Goal: Transaction & Acquisition: Subscribe to service/newsletter

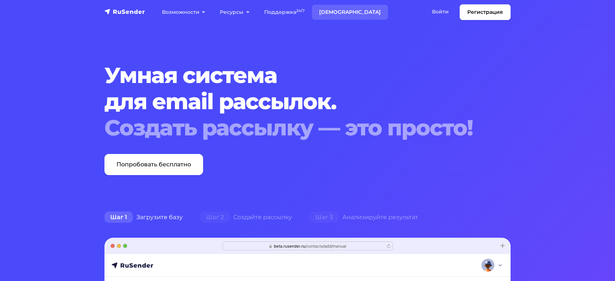
click at [333, 12] on link "[DEMOGRAPHIC_DATA]" at bounding box center [350, 12] width 76 height 15
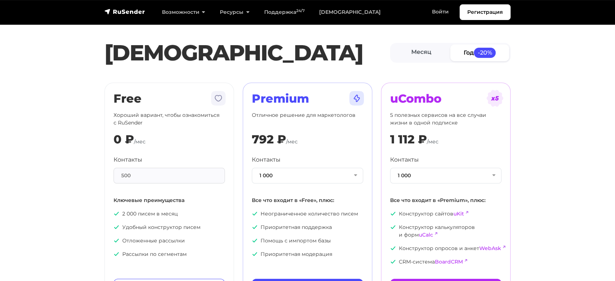
scroll to position [40, 0]
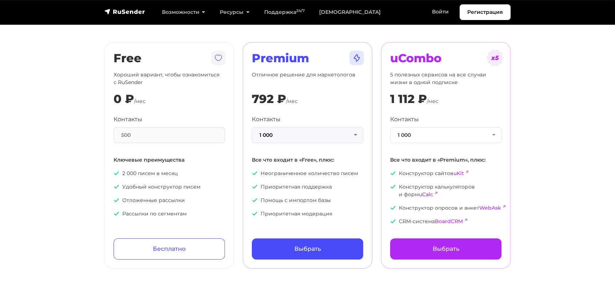
click at [303, 137] on button "1 000" at bounding box center [307, 135] width 111 height 16
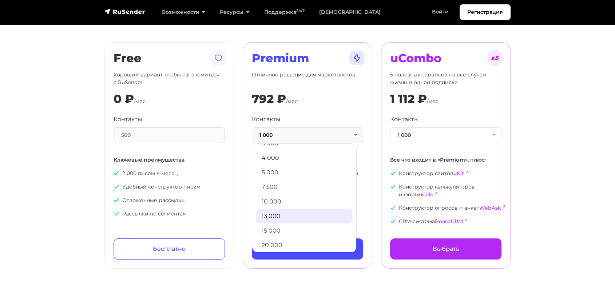
click at [273, 214] on link "13 000" at bounding box center [304, 216] width 97 height 15
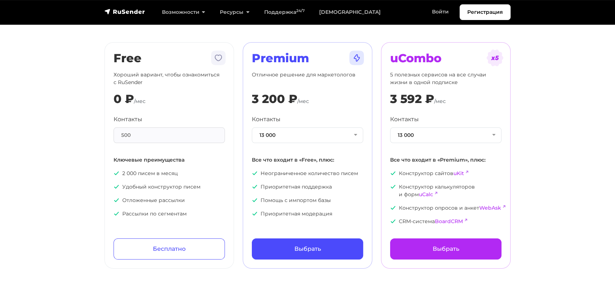
click at [162, 132] on div "500" at bounding box center [169, 135] width 111 height 16
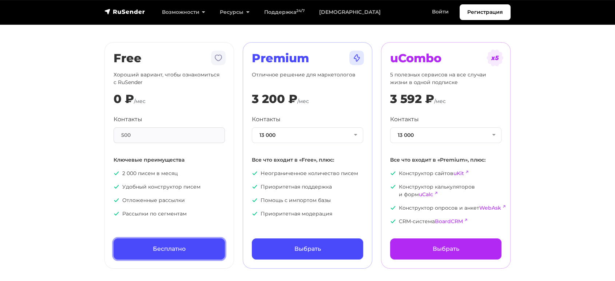
click at [158, 243] on link "Бесплатно" at bounding box center [169, 248] width 111 height 21
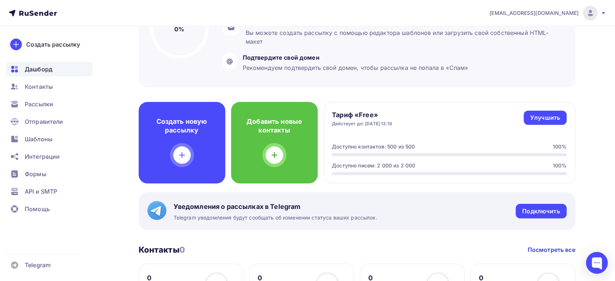
scroll to position [121, 0]
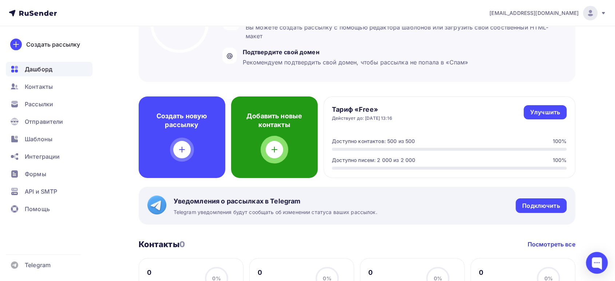
click at [272, 146] on icon at bounding box center [274, 149] width 9 height 9
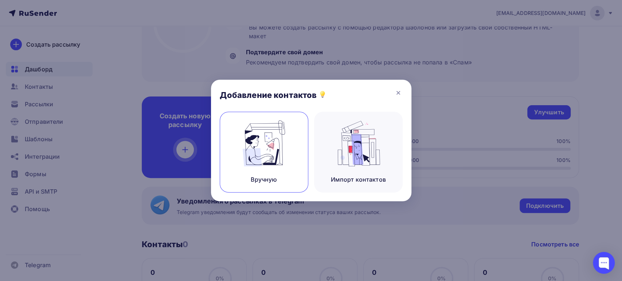
click at [244, 147] on img at bounding box center [263, 144] width 49 height 46
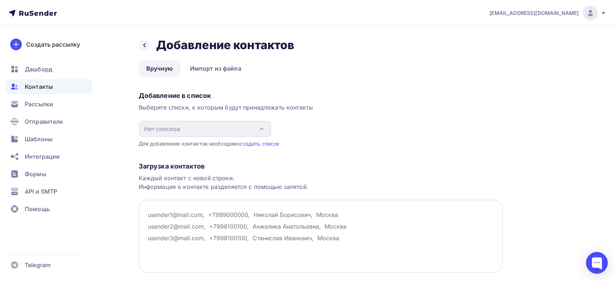
paste textarea "bhp_olga@mail.ru captaneartem@mail.ru resident90@mail.ru moscow1976@lenta.ru mo…"
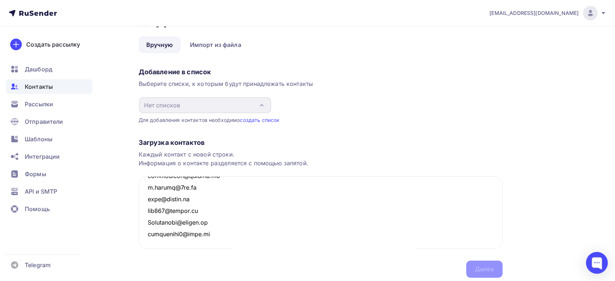
scroll to position [49, 0]
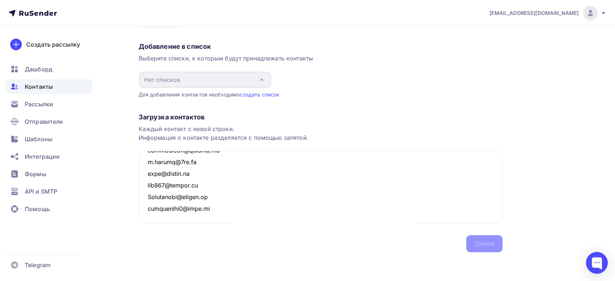
type textarea "bhp_olga@mail.ru captaneartem@mail.ru resident90@mail.ru moscow1976@lenta.ru mo…"
click at [489, 244] on div "Загрузка контактов Каждый контакт с новой строки. Информация о контакте разделя…" at bounding box center [321, 175] width 364 height 154
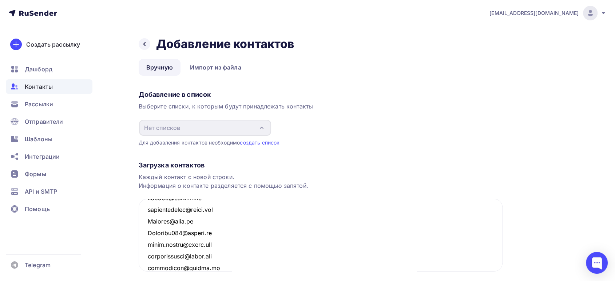
scroll to position [0, 0]
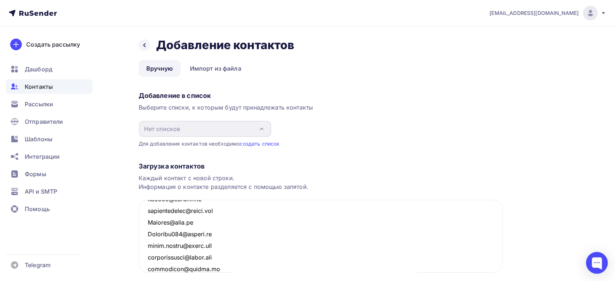
click at [375, 129] on div "Добавление в список Выберите списки, к которым будут принадлежать контакты Нет …" at bounding box center [321, 117] width 364 height 59
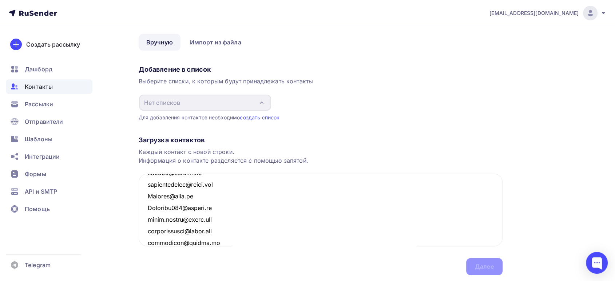
scroll to position [40, 0]
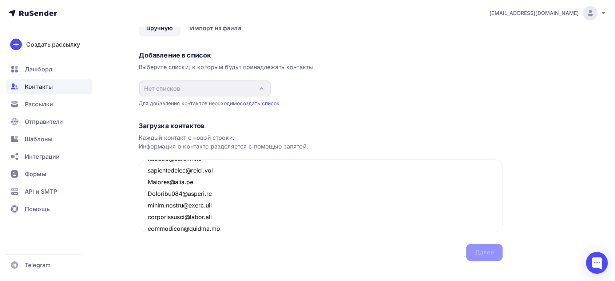
click at [358, 109] on div "Загрузка контактов Каждый контакт с новой строки. Информация о контакте разделя…" at bounding box center [321, 184] width 364 height 154
click at [474, 251] on div "Загрузка контактов Каждый контакт с новой строки. Информация о контакте разделя…" at bounding box center [321, 184] width 364 height 154
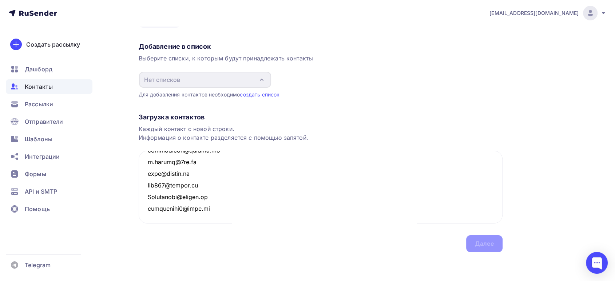
click at [122, 221] on div "Назад Добавление контактов Добавление контактов Вручную Импорт из файла Вручную…" at bounding box center [307, 129] width 597 height 304
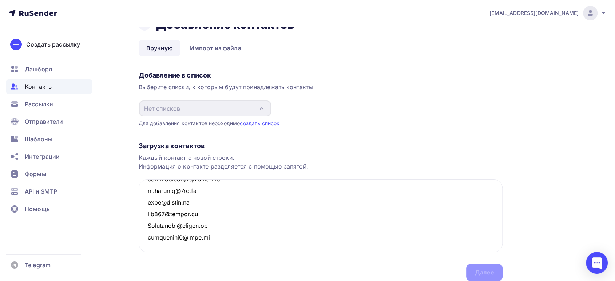
scroll to position [0, 0]
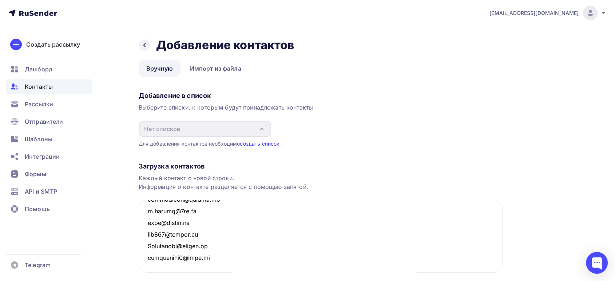
click at [267, 143] on link "создать список" at bounding box center [260, 144] width 40 height 6
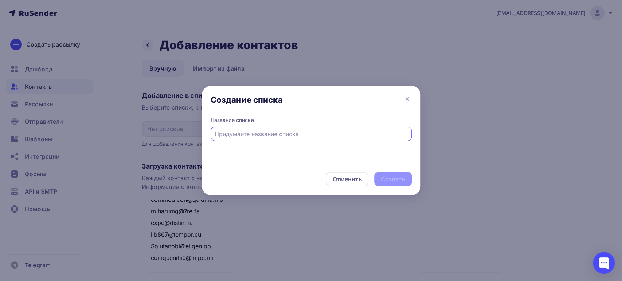
click at [257, 135] on input "text" at bounding box center [310, 134] width 193 height 9
type input "Майндбокс"
click at [395, 173] on div "Создать" at bounding box center [393, 179] width 38 height 15
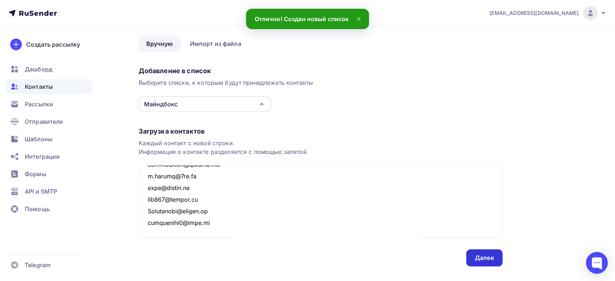
scroll to position [39, 0]
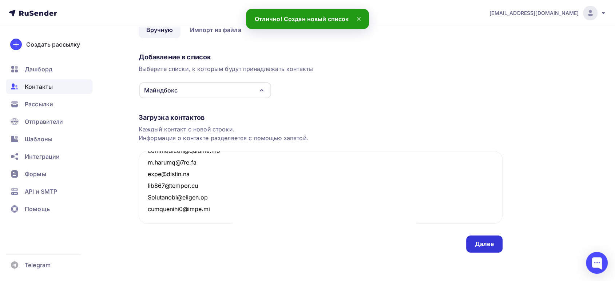
click at [474, 240] on div "Далее" at bounding box center [484, 244] width 36 height 17
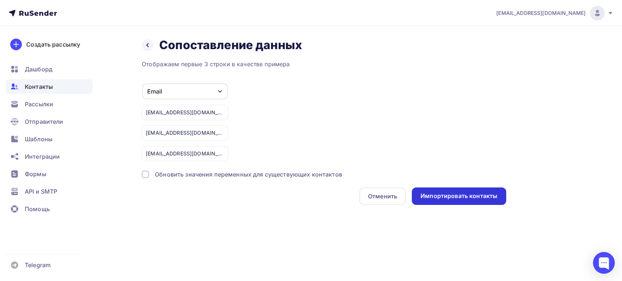
click at [445, 196] on div "Импортировать контакты" at bounding box center [458, 196] width 77 height 8
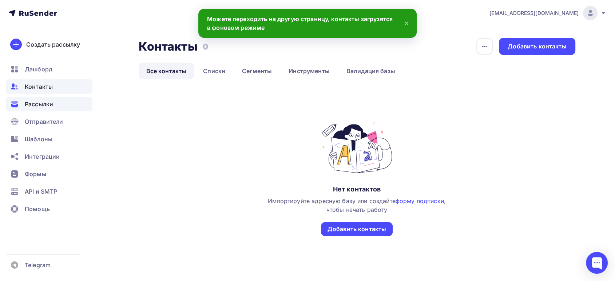
click at [41, 104] on span "Рассылки" at bounding box center [39, 104] width 28 height 9
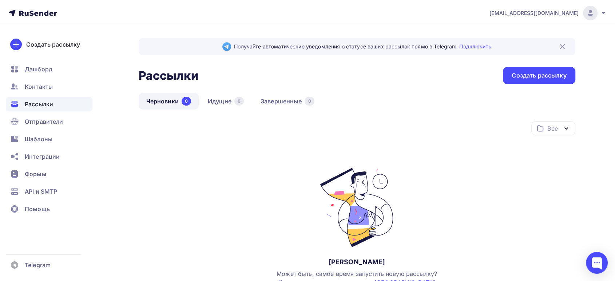
click at [562, 46] on img at bounding box center [562, 46] width 9 height 9
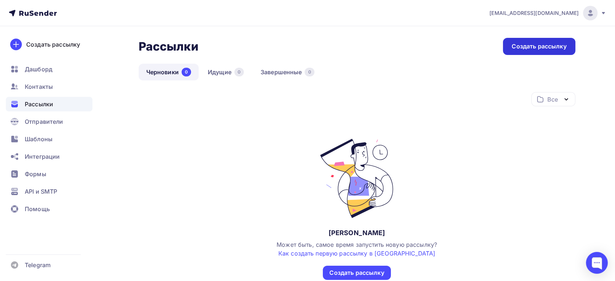
click at [519, 46] on div "Создать рассылку" at bounding box center [539, 46] width 55 height 8
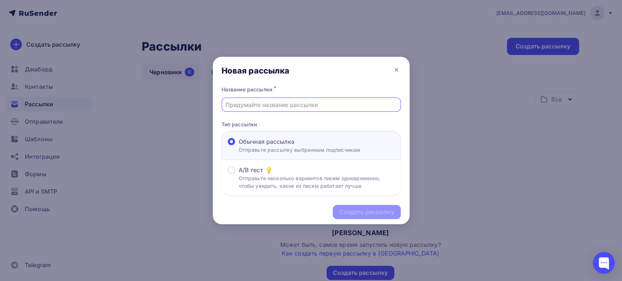
click at [277, 106] on input "text" at bounding box center [310, 104] width 171 height 9
paste input "[PERSON_NAME] подарки за заказ 😍"
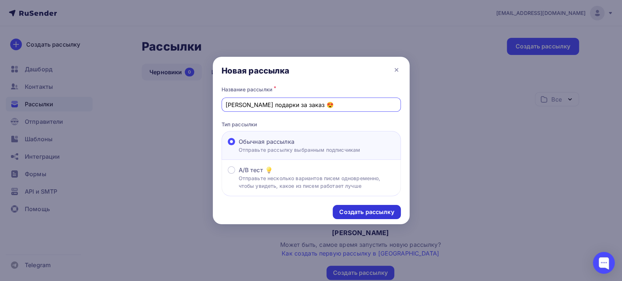
type input "[PERSON_NAME] подарки за заказ 😍"
click at [356, 212] on div "Создать рассылку" at bounding box center [366, 212] width 55 height 8
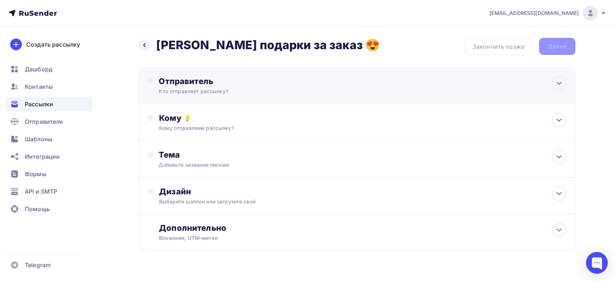
click at [205, 92] on div "Кто отправляет рассылку?" at bounding box center [230, 91] width 142 height 7
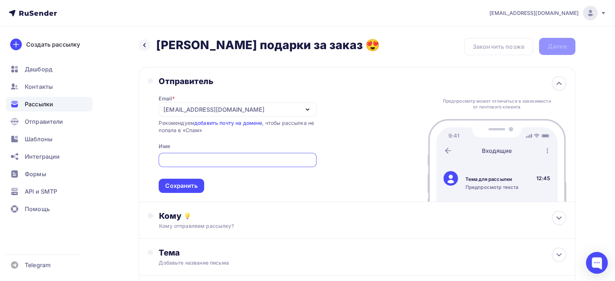
click at [267, 105] on div "[EMAIL_ADDRESS][DOMAIN_NAME]" at bounding box center [238, 109] width 158 height 14
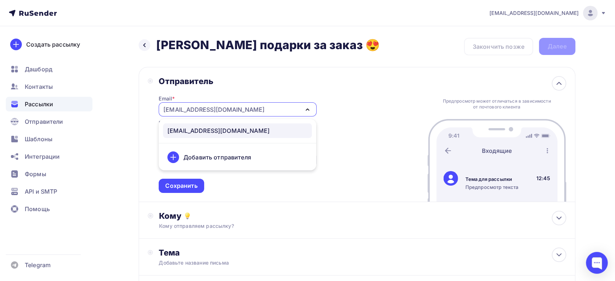
click at [217, 159] on div "Добавить отправителя" at bounding box center [218, 157] width 68 height 9
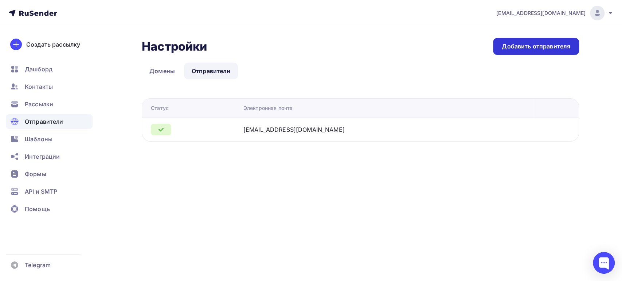
click at [519, 49] on div "Добавить отправителя" at bounding box center [535, 46] width 68 height 8
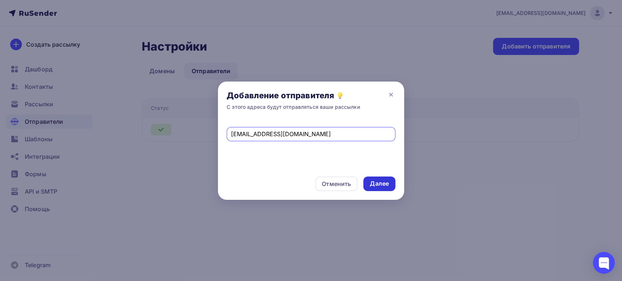
type input "shop@5lb.ru"
click at [388, 185] on div "Далее" at bounding box center [379, 184] width 19 height 8
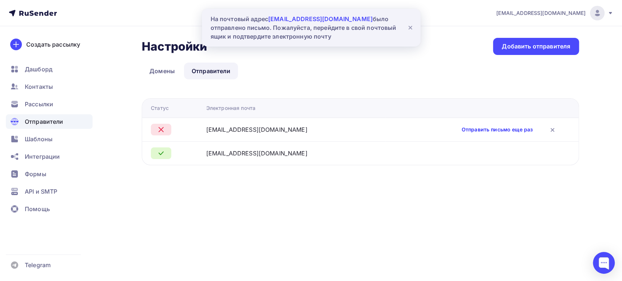
click at [470, 128] on link "Отправить письмо еще раз" at bounding box center [496, 129] width 71 height 7
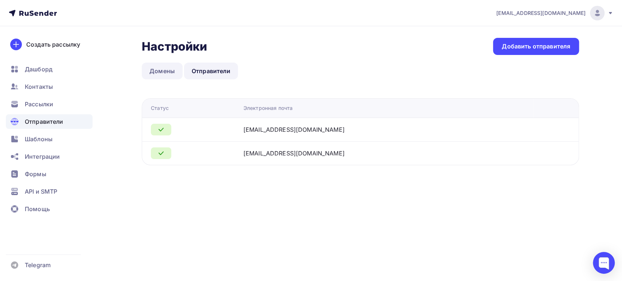
click at [157, 70] on link "Домены" at bounding box center [162, 71] width 41 height 17
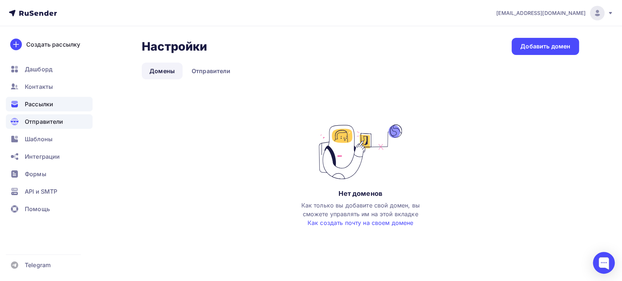
click at [40, 106] on span "Рассылки" at bounding box center [39, 104] width 28 height 9
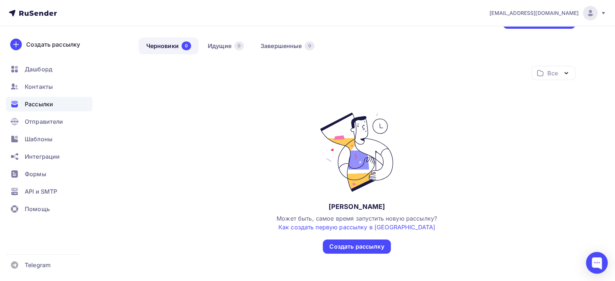
scroll to position [40, 0]
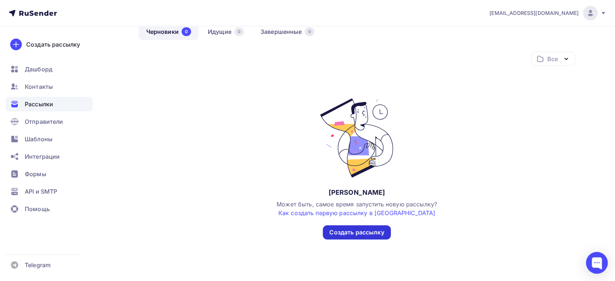
click at [344, 232] on div "Создать рассылку" at bounding box center [357, 232] width 55 height 8
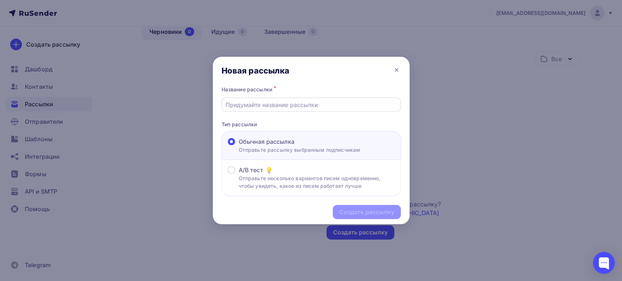
click at [255, 105] on input "text" at bounding box center [310, 104] width 171 height 9
type input "Дарим подарки за заказ 😍"
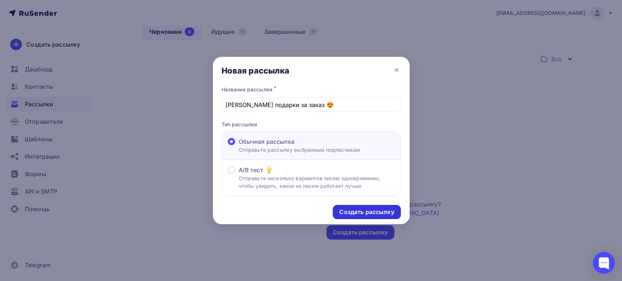
click at [352, 212] on div "Создать рассылку" at bounding box center [366, 212] width 55 height 8
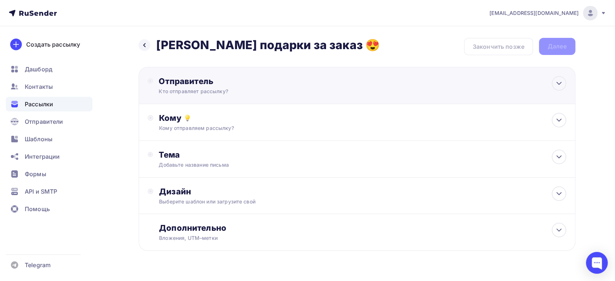
click at [198, 91] on div "Кто отправляет рассылку?" at bounding box center [230, 91] width 142 height 7
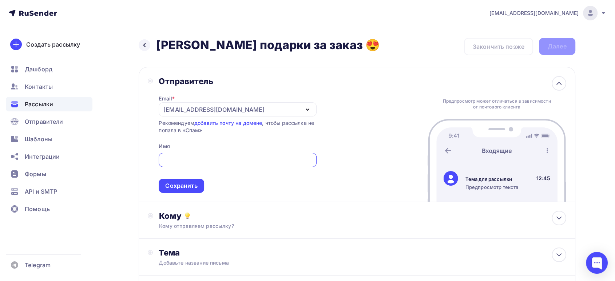
click at [218, 104] on div "missis.matsevitsckaya@yandex.ru" at bounding box center [238, 109] width 158 height 14
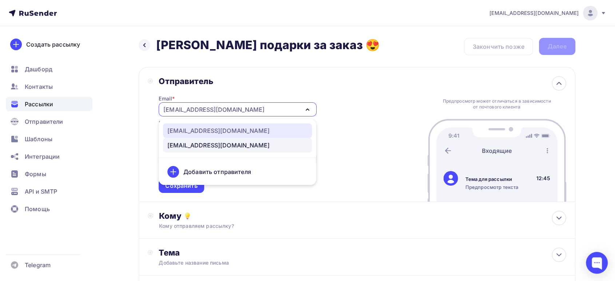
drag, startPoint x: 188, startPoint y: 130, endPoint x: 192, endPoint y: 139, distance: 9.8
click at [188, 129] on div "shop@5lb.ru" at bounding box center [218, 130] width 102 height 9
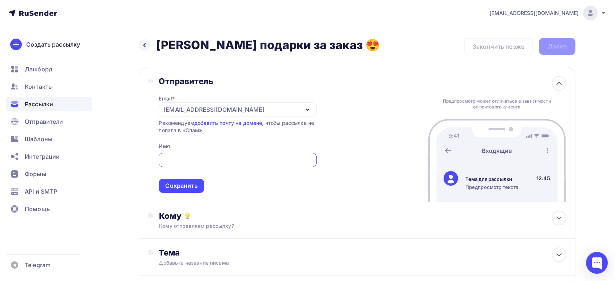
click at [192, 157] on input "text" at bounding box center [237, 160] width 149 height 9
type input "5lb"
click at [175, 186] on div "Сохранить" at bounding box center [181, 186] width 32 height 8
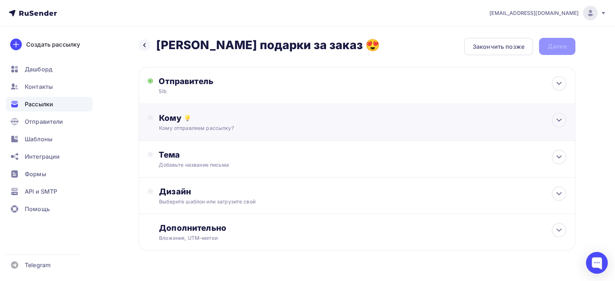
click at [190, 129] on div "Кому отправляем рассылку?" at bounding box center [342, 128] width 367 height 7
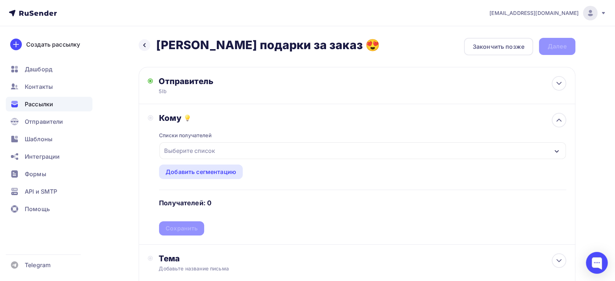
click at [199, 145] on div "Выберите список" at bounding box center [189, 150] width 57 height 13
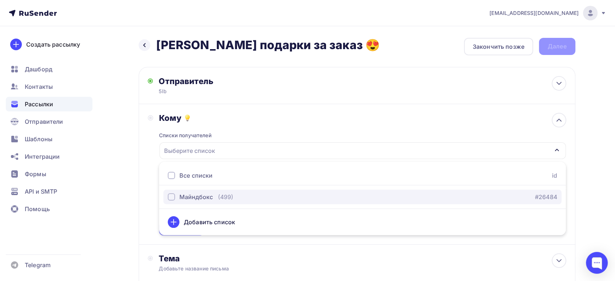
click at [188, 203] on button "Майндбокс (499) #26484" at bounding box center [362, 197] width 398 height 15
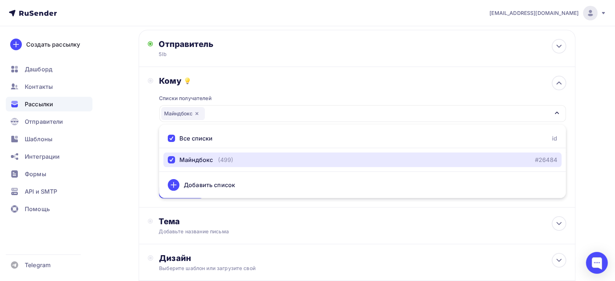
scroll to position [81, 0]
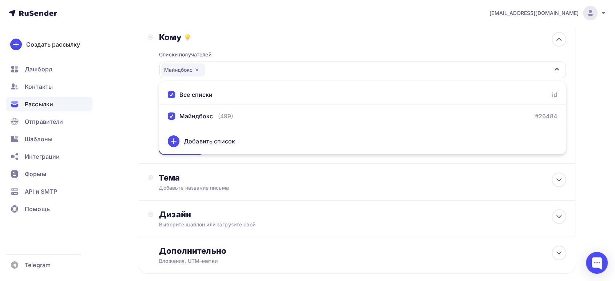
click at [138, 143] on div "Назад Дарим подарки за заказ 😍 Дарим подарки за заказ 😍 Закончить позже Далее О…" at bounding box center [307, 132] width 597 height 375
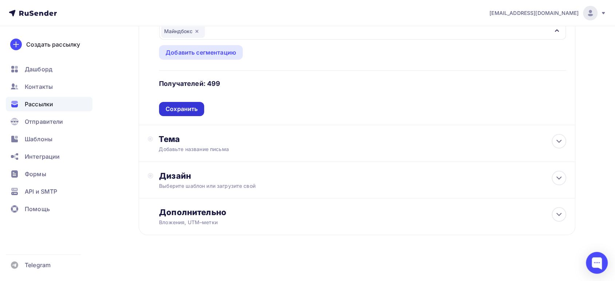
click at [180, 109] on div "Сохранить" at bounding box center [182, 109] width 32 height 8
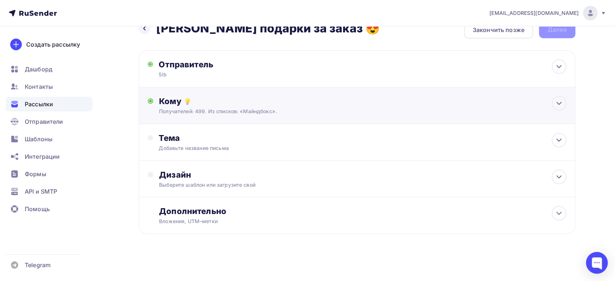
scroll to position [16, 0]
click at [179, 150] on div "Добавьте название письма" at bounding box center [224, 148] width 130 height 7
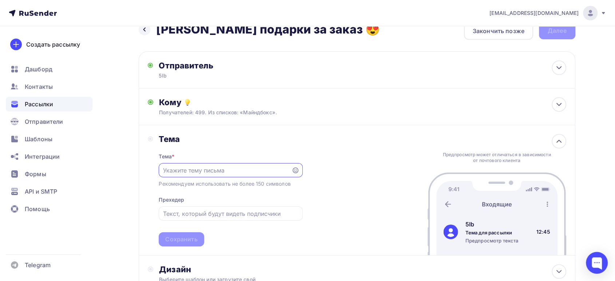
scroll to position [0, 0]
click at [198, 173] on input "text" at bounding box center [225, 170] width 125 height 9
drag, startPoint x: 342, startPoint y: 34, endPoint x: 159, endPoint y: 33, distance: 183.2
click at [159, 33] on div "Назад Дарим подарки за заказ 😍 Дарим подарки за заказ 😍 Закончить позже Далее" at bounding box center [357, 30] width 437 height 17
copy h2 "[PERSON_NAME] подарки за заказ 😍"
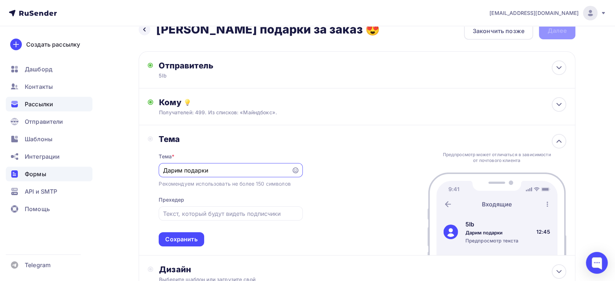
drag, startPoint x: 219, startPoint y: 171, endPoint x: 86, endPoint y: 168, distance: 132.9
click at [86, 168] on div "missis.matsevitsckaya@yandex.ru Аккаунт Тарифы Выйти Создать рассылку Дашборд К…" at bounding box center [307, 179] width 615 height 391
paste input "за заказ 😍"
type input "[PERSON_NAME] подарки за заказ 😍"
click at [192, 214] on input "text" at bounding box center [230, 213] width 135 height 9
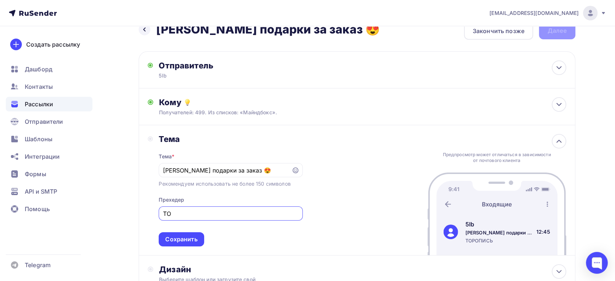
type input "Т"
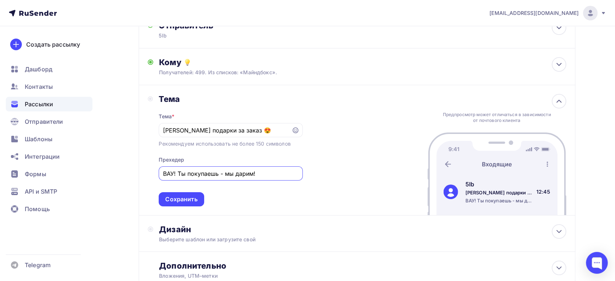
scroll to position [56, 0]
drag, startPoint x: 262, startPoint y: 172, endPoint x: 177, endPoint y: 175, distance: 84.9
click at [177, 175] on input "ВАУ! Ты покупаешь - мы дарим!" at bounding box center [230, 173] width 135 height 9
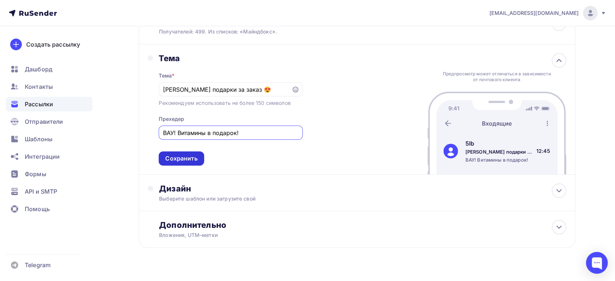
type input "ВАУ! Витамины в подарок!"
click at [178, 159] on div "Сохранить" at bounding box center [181, 158] width 32 height 8
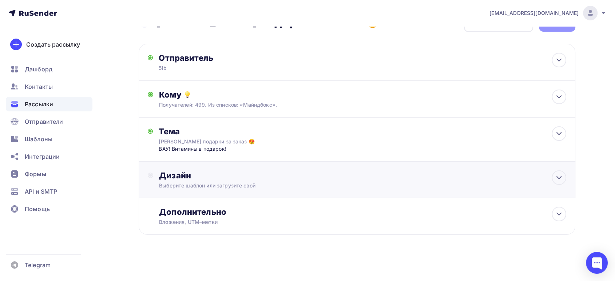
click at [196, 187] on div "Выберите шаблон или загрузите свой" at bounding box center [342, 185] width 367 height 7
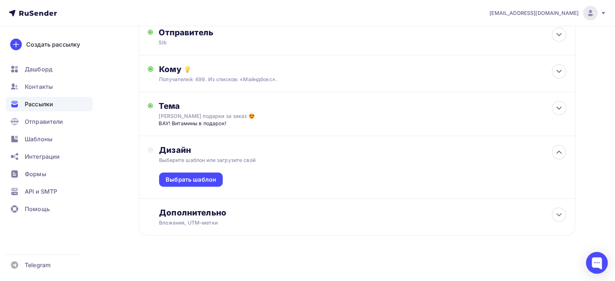
scroll to position [50, 0]
drag, startPoint x: 192, startPoint y: 173, endPoint x: 195, endPoint y: 176, distance: 4.6
click at [192, 173] on div "Выбрать шаблон" at bounding box center [191, 179] width 64 height 14
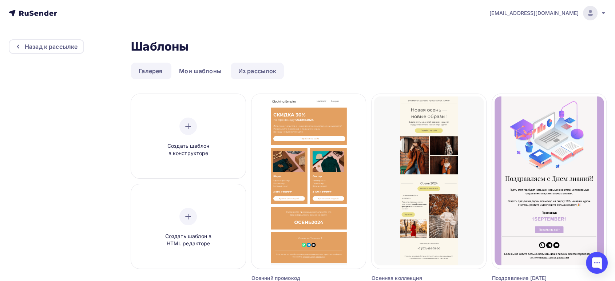
click at [268, 72] on link "Из рассылок" at bounding box center [258, 71] width 54 height 17
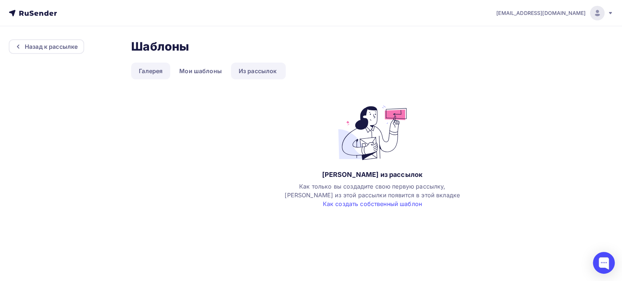
click at [150, 74] on link "Галерея" at bounding box center [150, 71] width 39 height 17
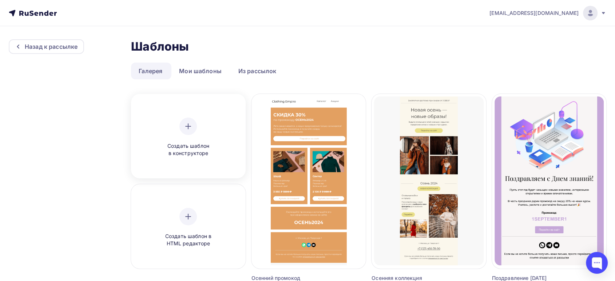
click at [185, 133] on div at bounding box center [188, 126] width 17 height 17
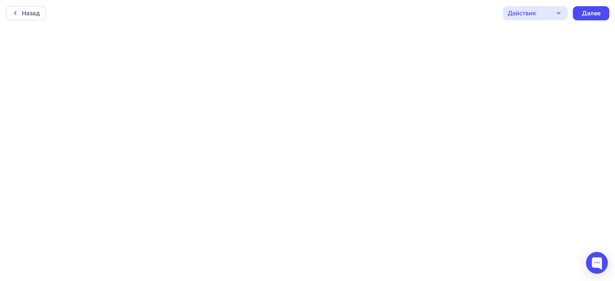
click at [556, 13] on icon "button" at bounding box center [559, 13] width 9 height 9
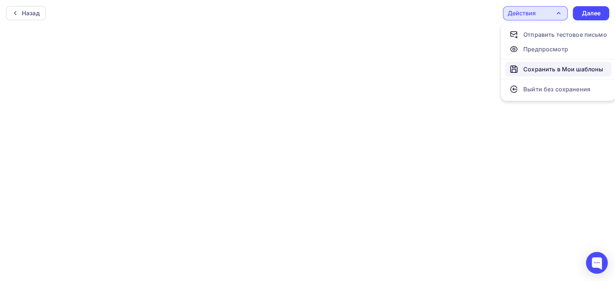
click at [556, 66] on div "Сохранить в Мои шаблоны" at bounding box center [564, 69] width 80 height 9
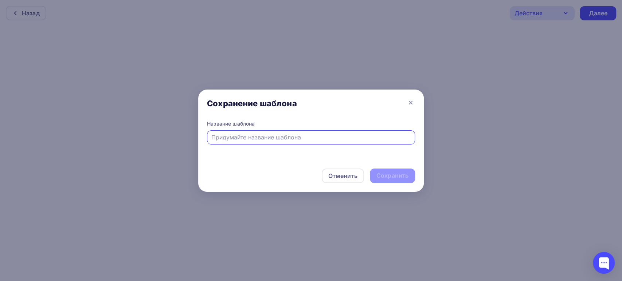
click at [282, 139] on input "text" at bounding box center [311, 137] width 200 height 9
type input "ШАБЛОН ПИСЕМ"
click at [392, 176] on div "Сохранить" at bounding box center [392, 175] width 32 height 8
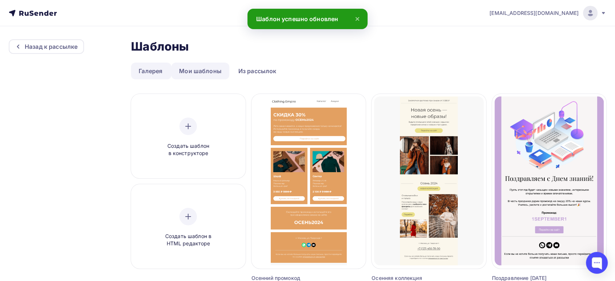
click at [201, 71] on link "Мои шаблоны" at bounding box center [200, 71] width 58 height 17
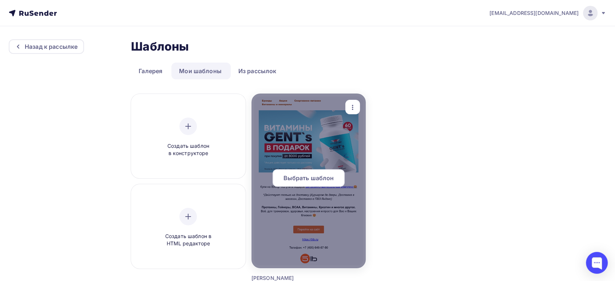
click at [304, 175] on span "Выбрать шаблон" at bounding box center [308, 178] width 51 height 9
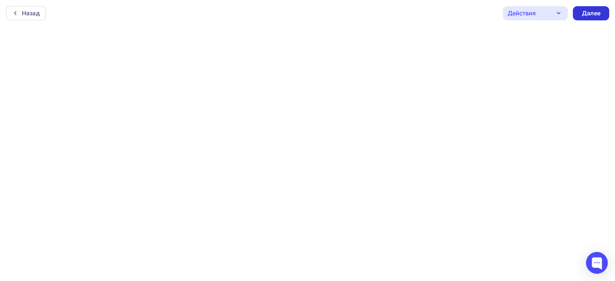
click at [587, 10] on div "Далее" at bounding box center [591, 13] width 19 height 8
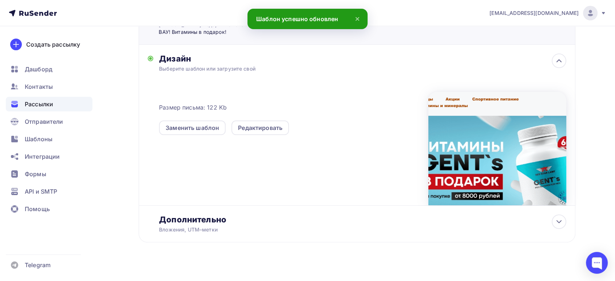
scroll to position [148, 0]
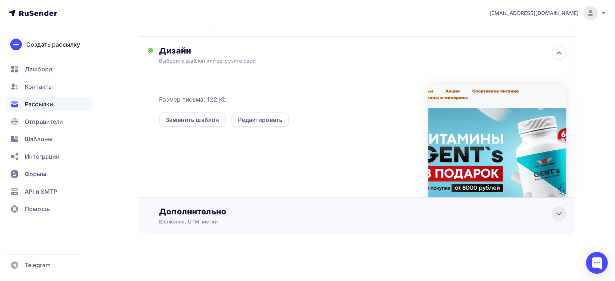
click at [560, 216] on icon at bounding box center [559, 213] width 9 height 9
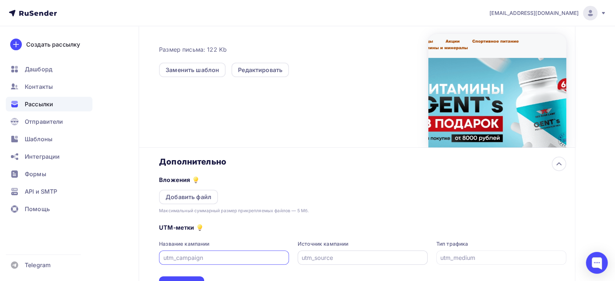
scroll to position [263, 0]
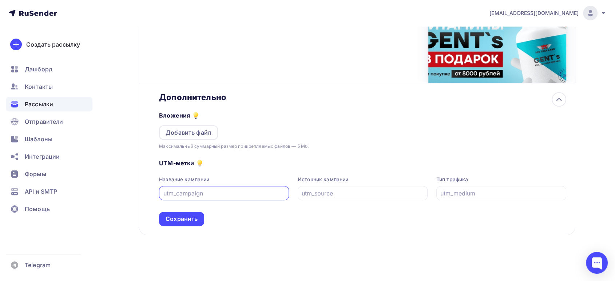
click at [189, 193] on input "text" at bounding box center [224, 193] width 122 height 9
type input "Витамины GENTS в подарок сентябрь25"
click at [338, 225] on div "Дополнительно Вложения Добавить файл Максимальный суммарный размер прикрепляемы…" at bounding box center [357, 159] width 437 height 152
click at [315, 193] on input "text" at bounding box center [363, 193] width 122 height 9
click at [169, 213] on div "Сохранить" at bounding box center [181, 219] width 45 height 14
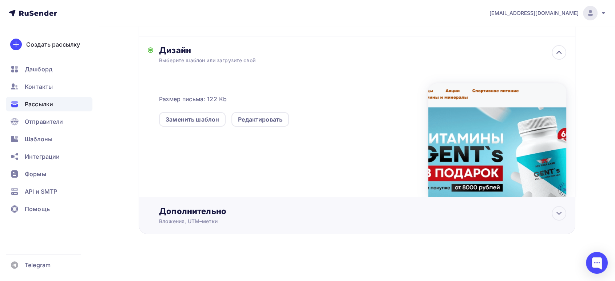
scroll to position [148, 0]
click at [557, 213] on icon at bounding box center [559, 213] width 9 height 9
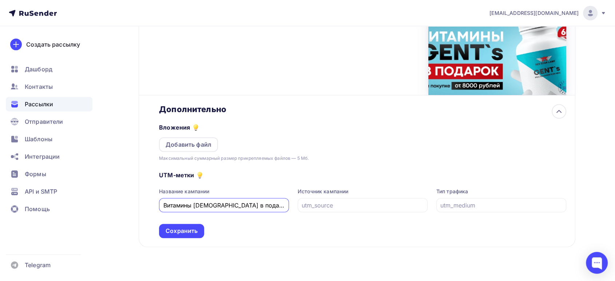
scroll to position [263, 0]
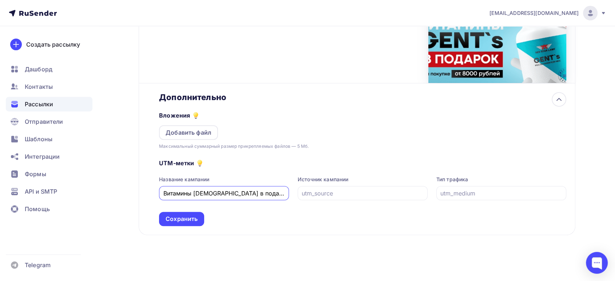
click at [280, 238] on div "Назад Дарим подарки за заказ 😍 Дарим подарки за заказ 😍 Закончить позже Далее О…" at bounding box center [357, 14] width 437 height 478
click at [319, 195] on input "text" at bounding box center [363, 193] width 122 height 9
click at [173, 218] on div "Сохранить" at bounding box center [182, 219] width 32 height 8
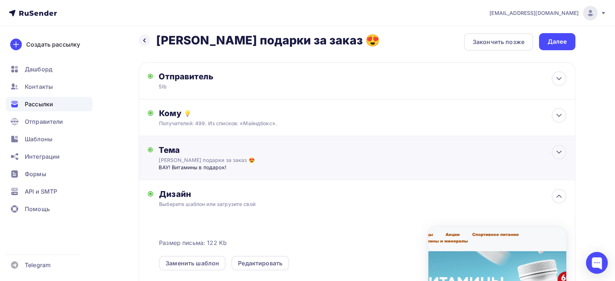
scroll to position [0, 0]
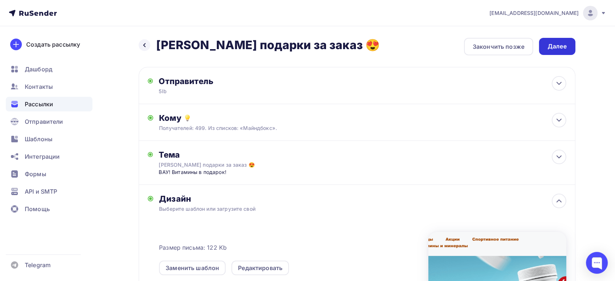
click at [554, 46] on div "Далее" at bounding box center [557, 46] width 19 height 8
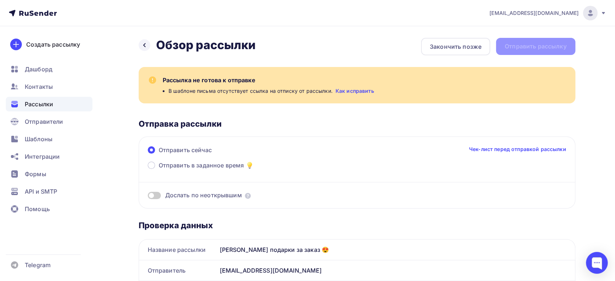
click at [344, 88] on link "Как исправить" at bounding box center [355, 90] width 39 height 7
click at [37, 102] on span "Рассылки" at bounding box center [39, 104] width 28 height 9
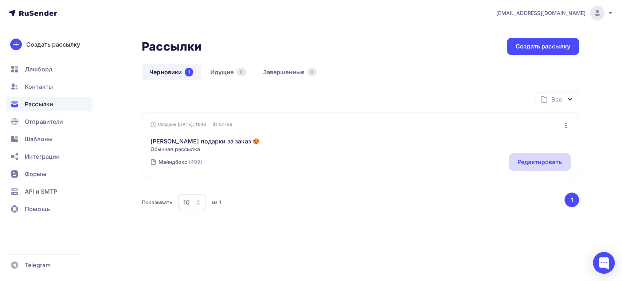
click at [527, 162] on div "Редактировать" at bounding box center [539, 162] width 44 height 9
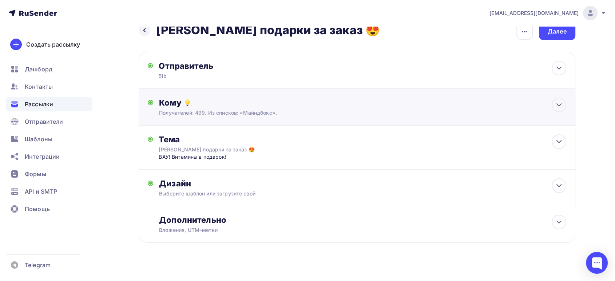
scroll to position [23, 0]
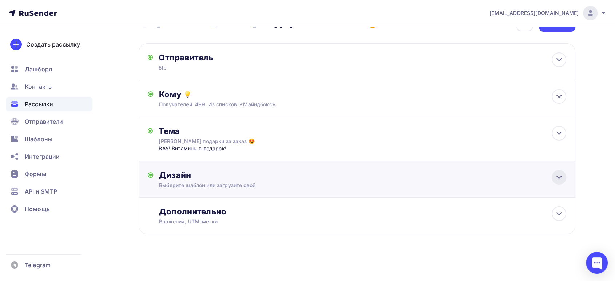
click at [556, 178] on icon at bounding box center [559, 177] width 9 height 9
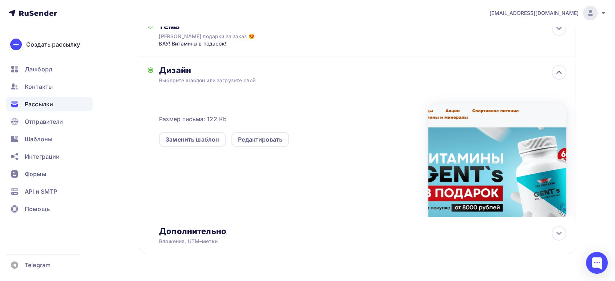
scroll to position [145, 0]
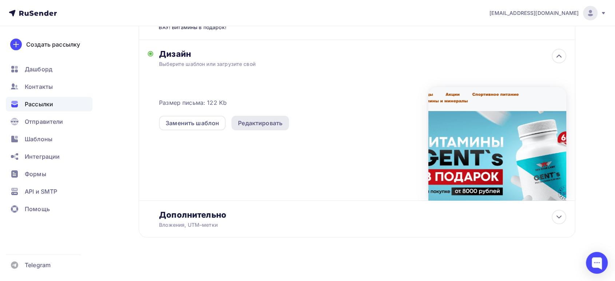
click at [259, 123] on div "Редактировать" at bounding box center [260, 123] width 44 height 9
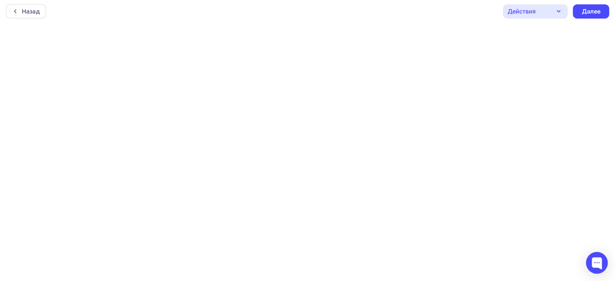
scroll to position [2, 0]
click at [591, 7] on div "Далее" at bounding box center [591, 11] width 19 height 8
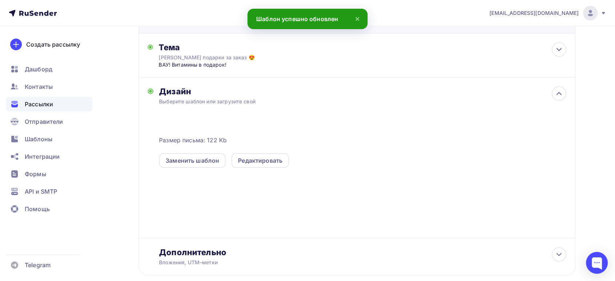
scroll to position [121, 0]
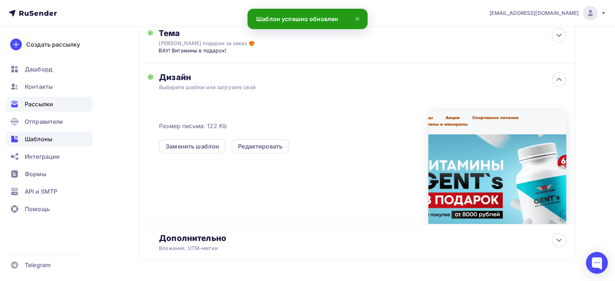
click at [38, 137] on span "Шаблоны" at bounding box center [39, 139] width 28 height 9
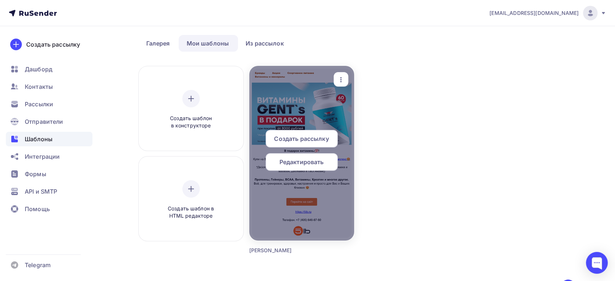
scroll to position [40, 0]
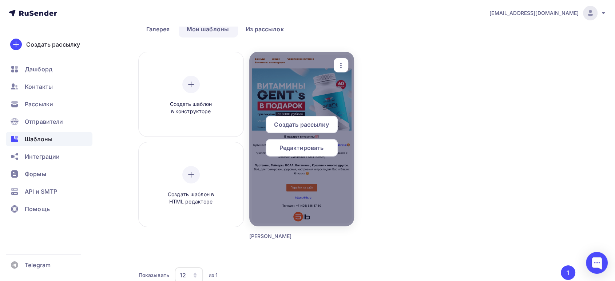
click at [300, 146] on span "Редактировать" at bounding box center [302, 147] width 44 height 9
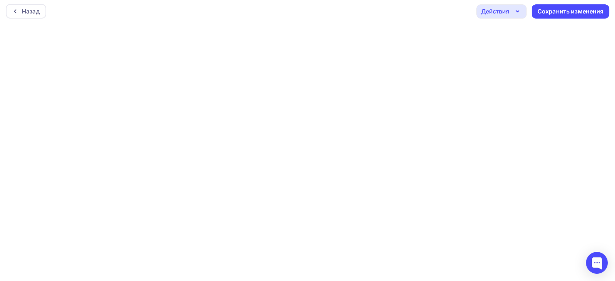
scroll to position [2, 0]
click at [568, 12] on div "Сохранить изменения" at bounding box center [571, 11] width 66 height 8
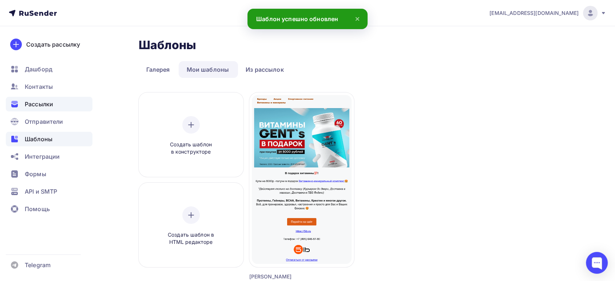
click at [33, 103] on span "Рассылки" at bounding box center [39, 104] width 28 height 9
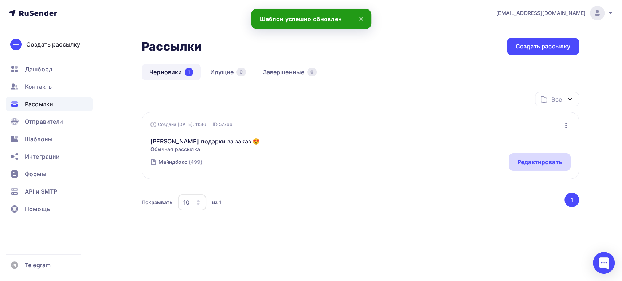
click at [530, 157] on div "Редактировать" at bounding box center [539, 161] width 62 height 17
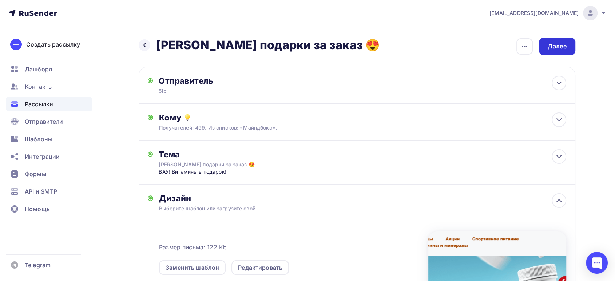
click at [560, 50] on div "Далее" at bounding box center [557, 46] width 19 height 8
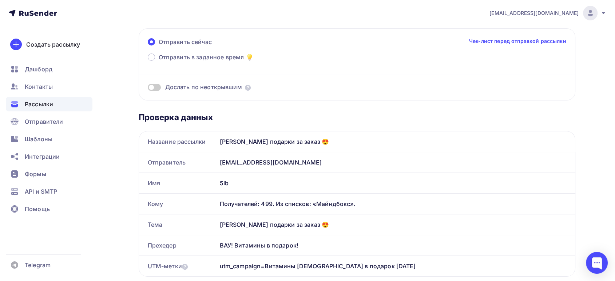
scroll to position [40, 0]
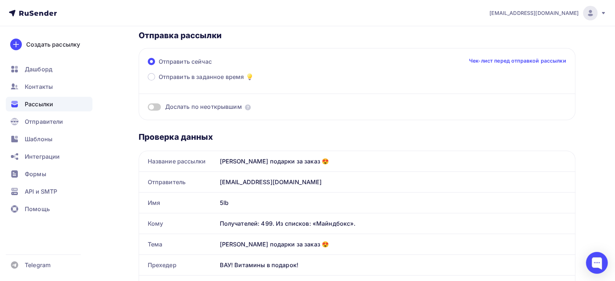
click at [501, 58] on link "Чек-лист перед отправкой рассылки" at bounding box center [517, 60] width 97 height 7
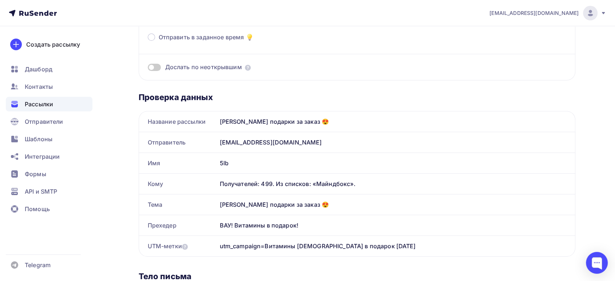
scroll to position [0, 0]
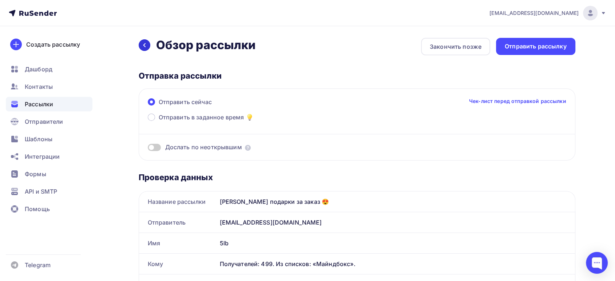
click at [146, 43] on icon at bounding box center [145, 45] width 6 height 6
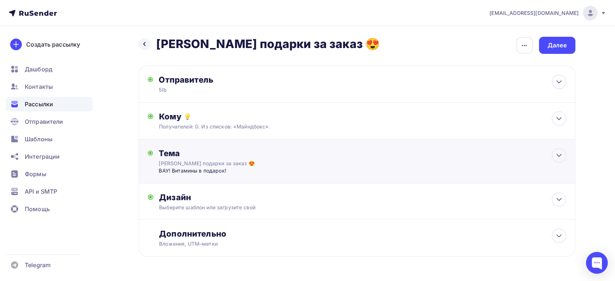
scroll to position [23, 0]
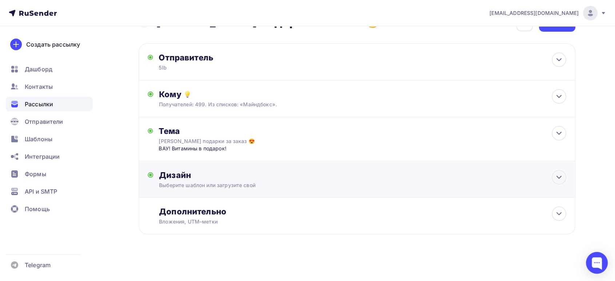
click at [336, 176] on div "Дизайн" at bounding box center [362, 175] width 407 height 10
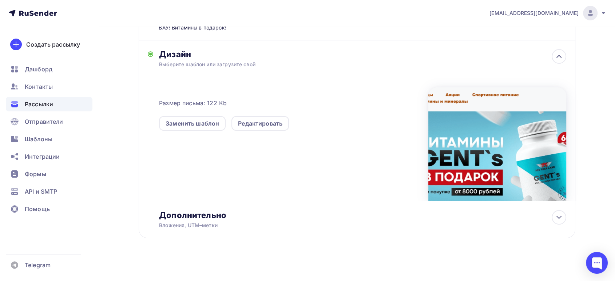
scroll to position [145, 0]
click at [251, 119] on div "Редактировать" at bounding box center [260, 123] width 44 height 9
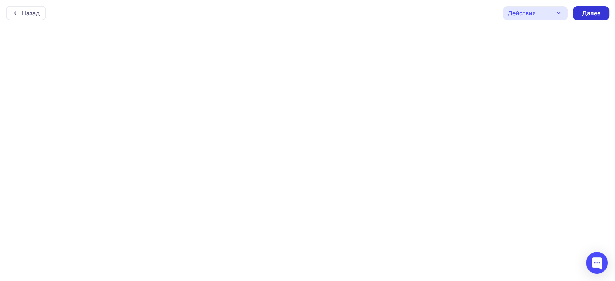
click at [586, 17] on div "Далее" at bounding box center [591, 13] width 19 height 8
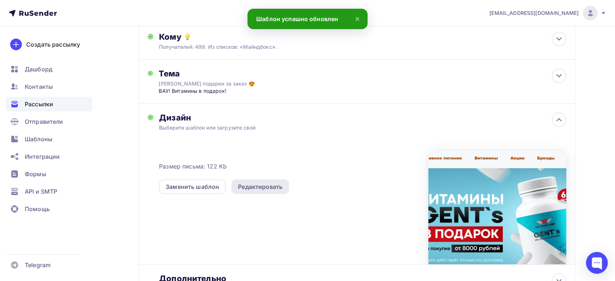
scroll to position [121, 0]
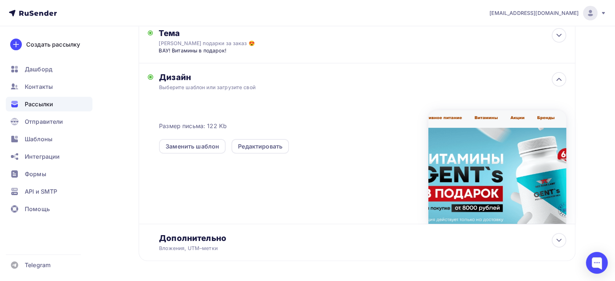
click at [478, 162] on div at bounding box center [498, 167] width 138 height 114
click at [475, 155] on div at bounding box center [498, 167] width 138 height 114
click at [243, 142] on div "Редактировать" at bounding box center [260, 146] width 44 height 9
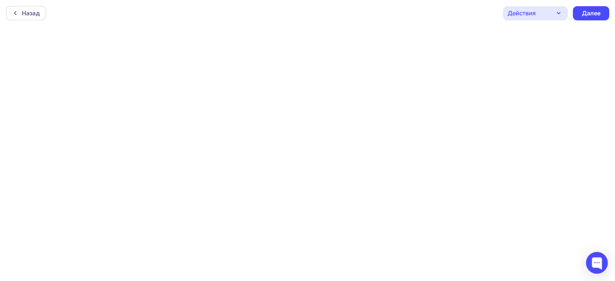
click at [529, 15] on div "Действия" at bounding box center [522, 13] width 28 height 9
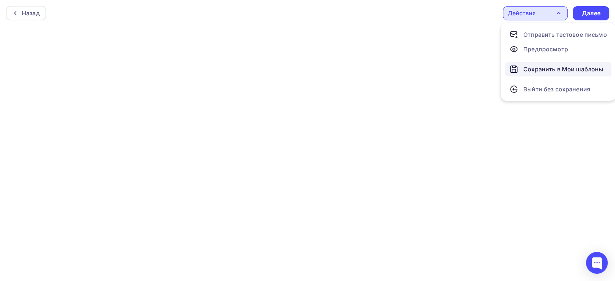
click at [539, 71] on div "Сохранить в Мои шаблоны" at bounding box center [564, 69] width 80 height 9
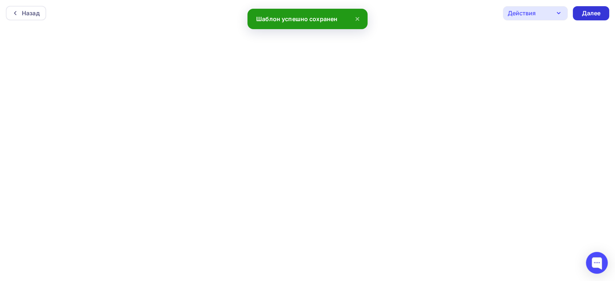
click at [594, 11] on div "Далее" at bounding box center [591, 13] width 19 height 8
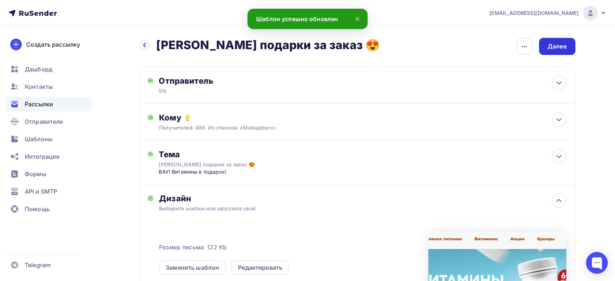
click at [560, 45] on div "Далее" at bounding box center [557, 46] width 19 height 8
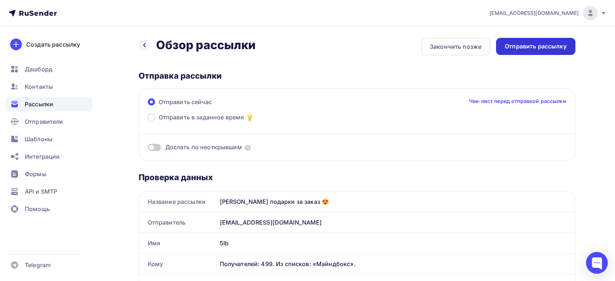
click at [521, 49] on div "Отправить рассылку" at bounding box center [536, 46] width 62 height 8
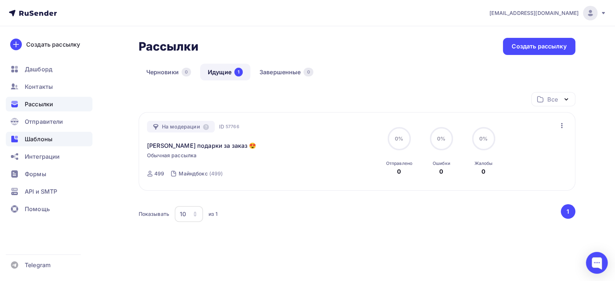
click at [33, 138] on span "Шаблоны" at bounding box center [39, 139] width 28 height 9
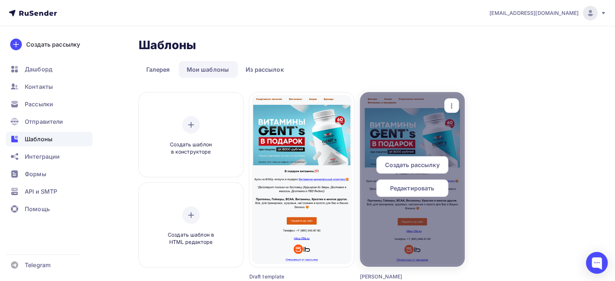
scroll to position [40, 0]
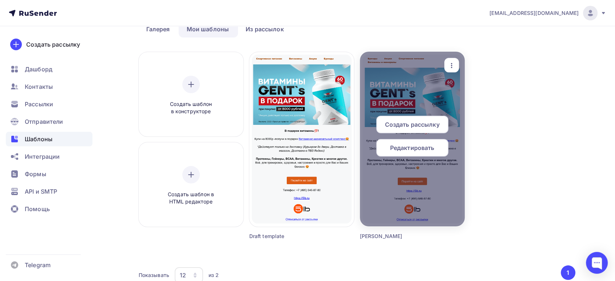
click at [455, 60] on div "button" at bounding box center [452, 65] width 15 height 14
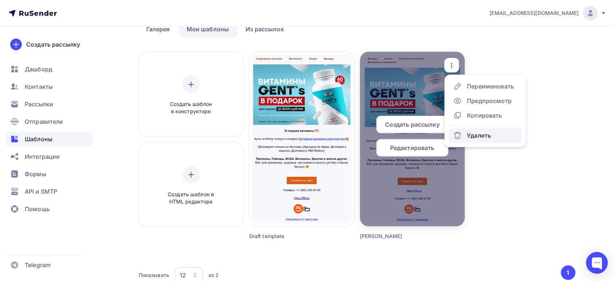
click at [467, 131] on div "Удалить" at bounding box center [479, 135] width 24 height 9
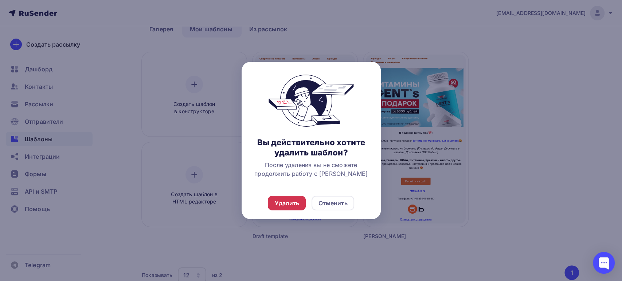
click at [297, 198] on div "Удалить" at bounding box center [287, 203] width 38 height 15
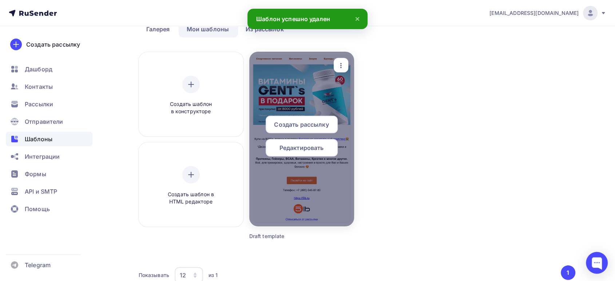
click at [301, 93] on div at bounding box center [301, 139] width 105 height 175
click at [302, 147] on span "Редактировать" at bounding box center [302, 147] width 44 height 9
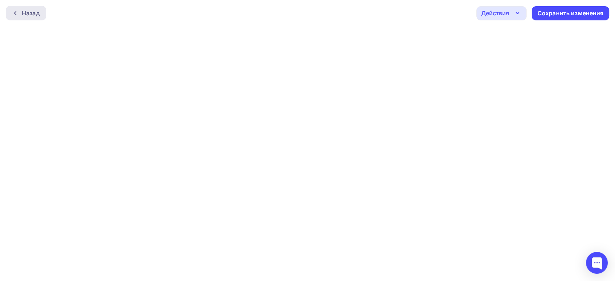
click at [37, 13] on div "Назад" at bounding box center [31, 13] width 18 height 9
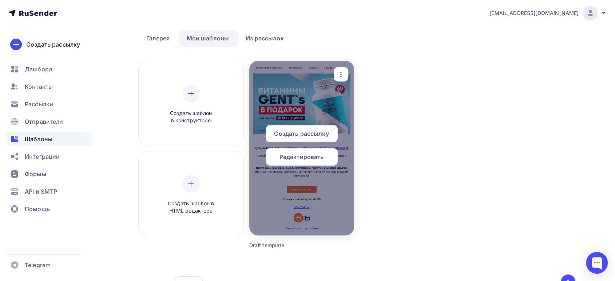
scroll to position [81, 0]
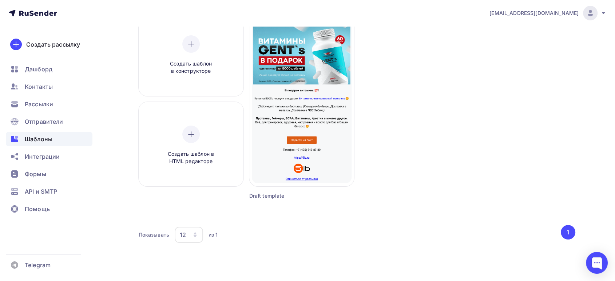
click at [271, 200] on div "Создать шаблон в конструкторе Создать шаблон в HTML редакторе Создать рассылку …" at bounding box center [357, 115] width 437 height 206
click at [269, 197] on div "Draft template" at bounding box center [288, 195] width 79 height 7
click at [38, 102] on span "Рассылки" at bounding box center [39, 104] width 28 height 9
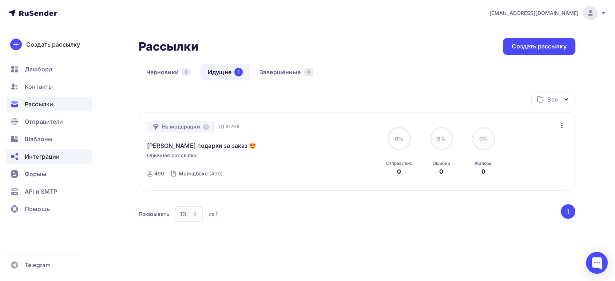
click at [43, 151] on div "Интеграции" at bounding box center [49, 156] width 87 height 15
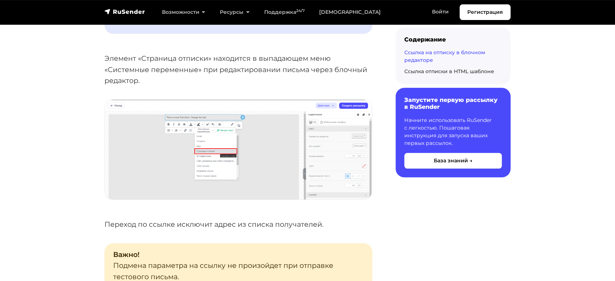
scroll to position [607, 0]
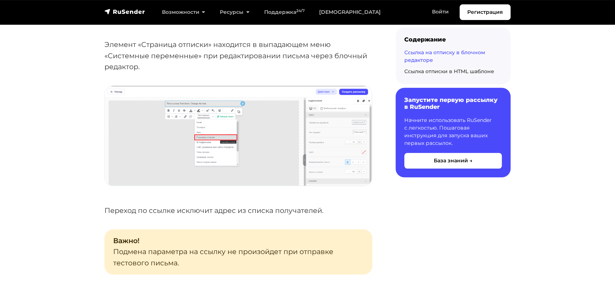
click at [257, 157] on img at bounding box center [238, 136] width 267 height 100
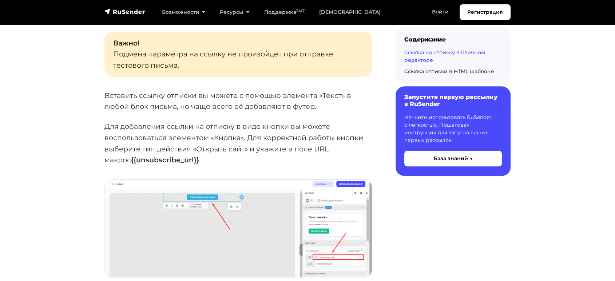
scroll to position [728, 0]
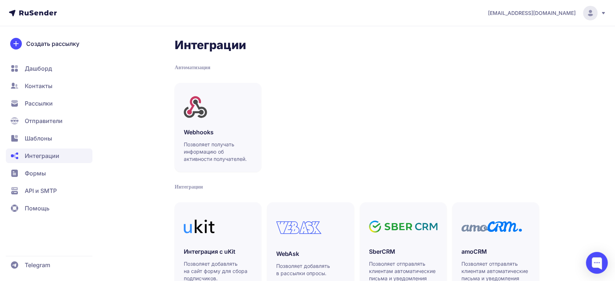
click at [49, 138] on span "Шаблоны" at bounding box center [38, 138] width 27 height 9
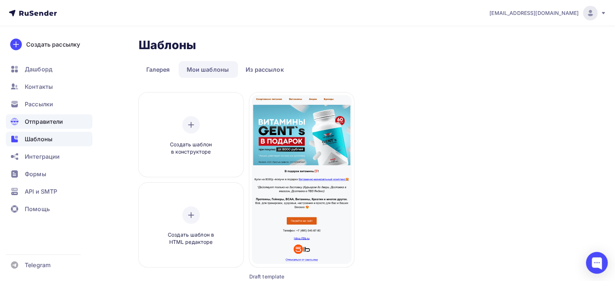
click at [43, 124] on span "Отправители" at bounding box center [44, 121] width 39 height 9
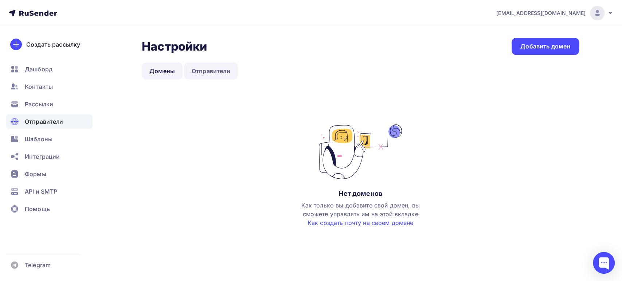
click at [198, 72] on link "Отправители" at bounding box center [211, 71] width 54 height 17
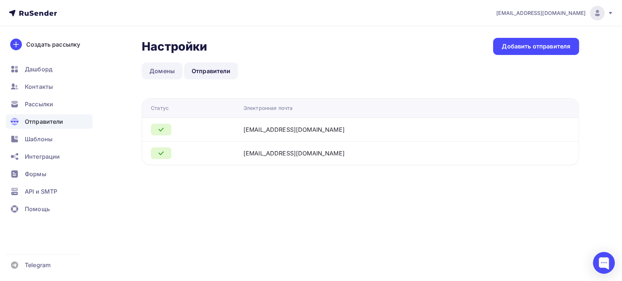
click at [168, 72] on link "Домены" at bounding box center [162, 71] width 41 height 17
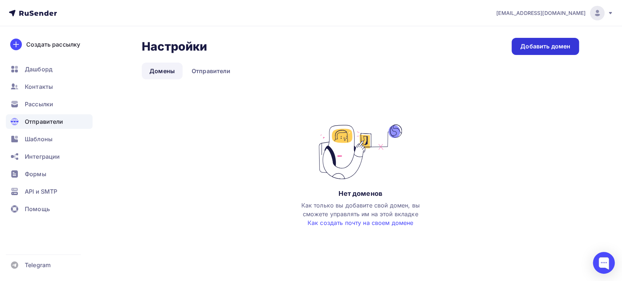
click at [533, 48] on div "Добавить домен" at bounding box center [545, 46] width 50 height 8
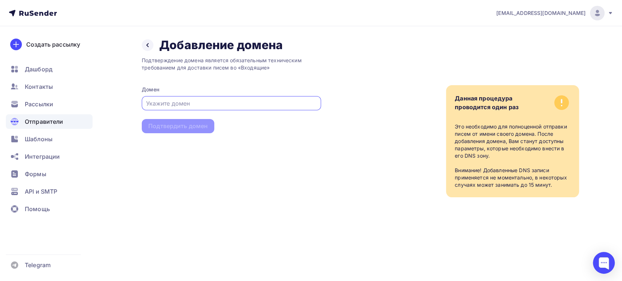
click at [212, 107] on input "text" at bounding box center [231, 103] width 171 height 9
type input "5lb.ru"
click at [198, 123] on div "Подтвердить домен" at bounding box center [177, 126] width 59 height 8
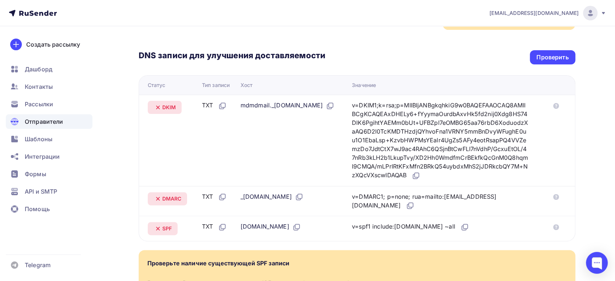
scroll to position [40, 0]
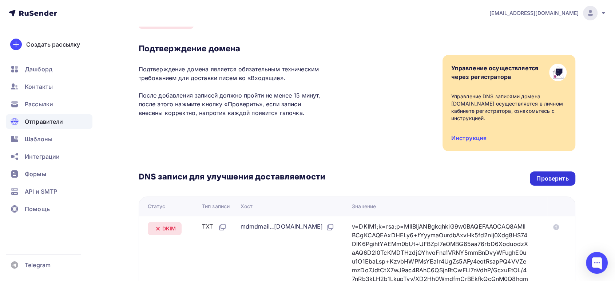
click at [547, 174] on div "Проверить" at bounding box center [553, 178] width 32 height 8
click at [530, 171] on div "DNS записи для улучшения доставляемости Проверить" at bounding box center [357, 178] width 437 height 14
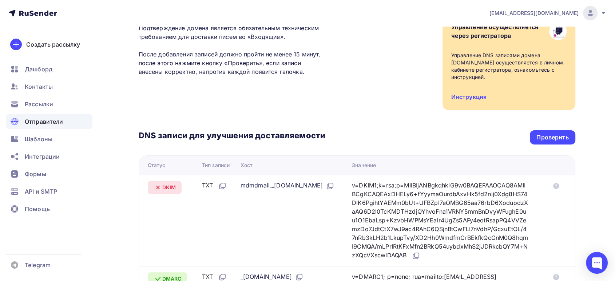
scroll to position [162, 0]
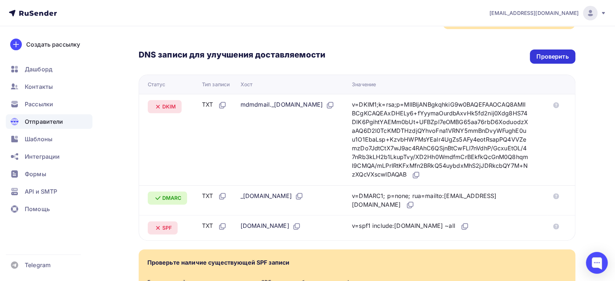
click at [543, 52] on div "Проверить" at bounding box center [553, 56] width 32 height 8
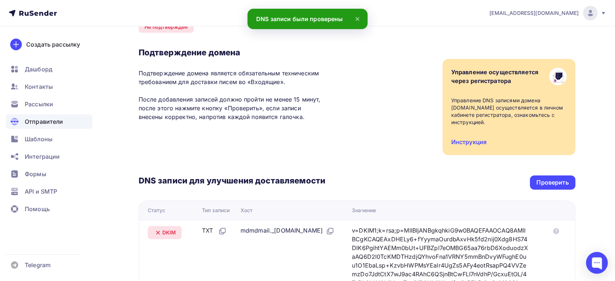
scroll to position [0, 0]
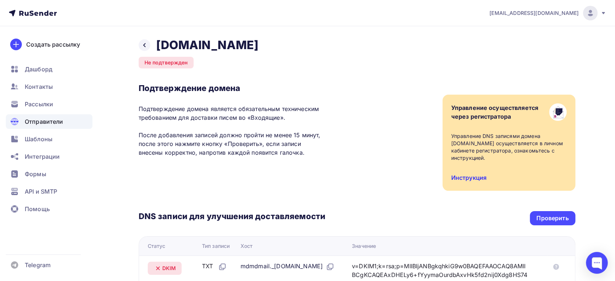
click at [469, 174] on link "Инструкция" at bounding box center [469, 177] width 35 height 7
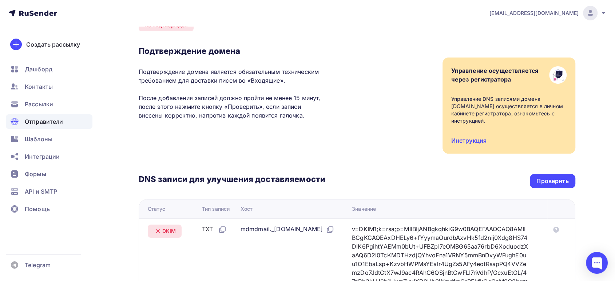
scroll to position [81, 0]
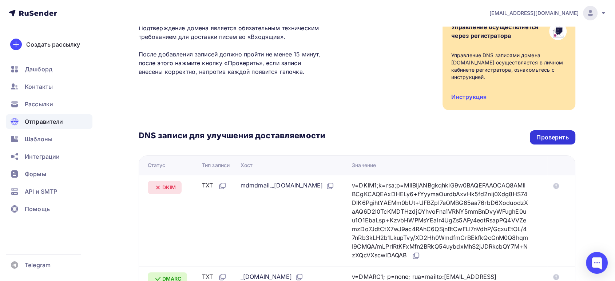
click at [537, 130] on div "Проверить" at bounding box center [552, 137] width 45 height 14
click at [549, 133] on div "Проверить" at bounding box center [553, 137] width 32 height 8
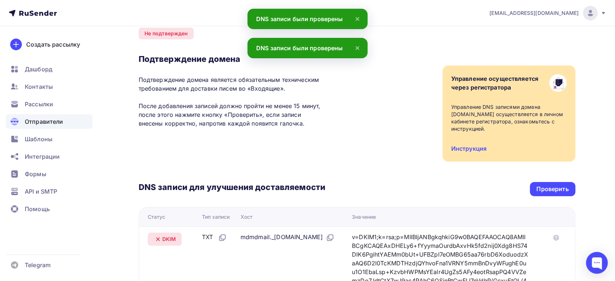
scroll to position [0, 0]
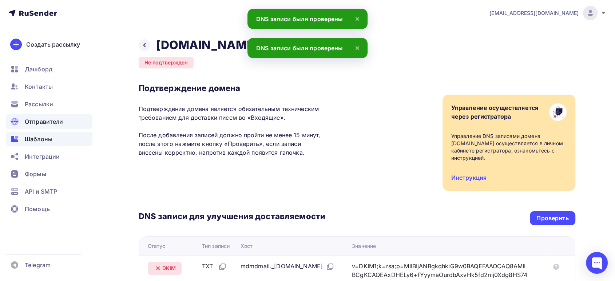
click at [37, 142] on span "Шаблоны" at bounding box center [39, 139] width 28 height 9
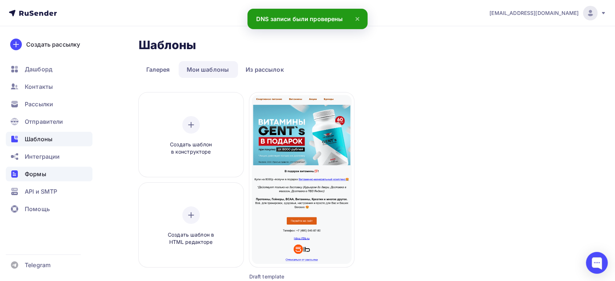
click at [47, 166] on ul "Дашборд Контакты Рассылки Отправители Шаблоны Интеграции Формы API и SMTP Помощь" at bounding box center [49, 141] width 87 height 158
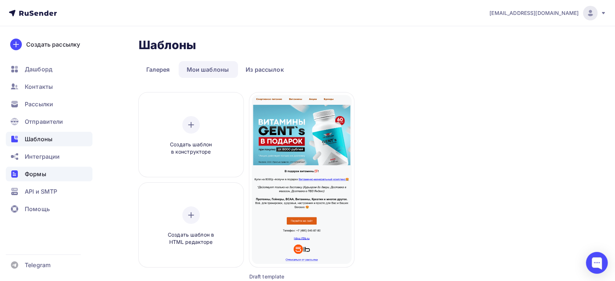
click at [42, 174] on span "Формы" at bounding box center [35, 174] width 21 height 9
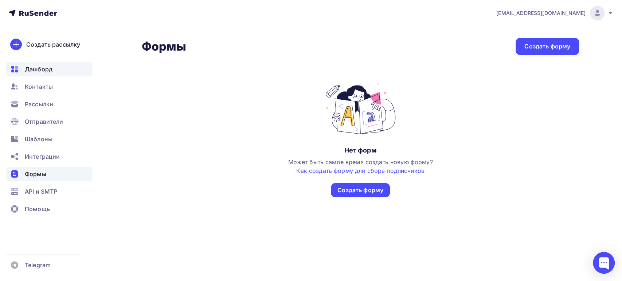
click at [33, 69] on span "Дашборд" at bounding box center [39, 69] width 28 height 9
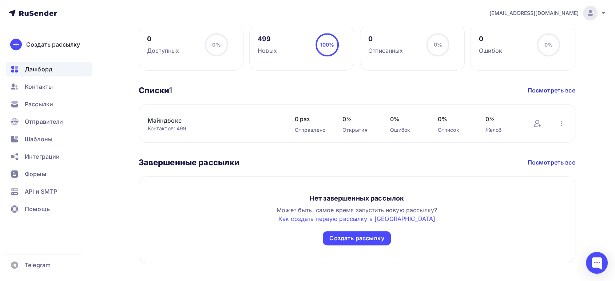
scroll to position [364, 0]
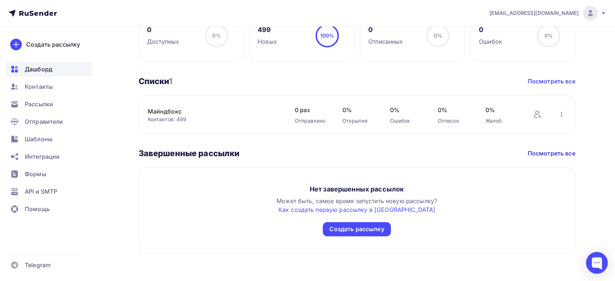
click at [548, 80] on link "Посмотреть все" at bounding box center [552, 81] width 48 height 9
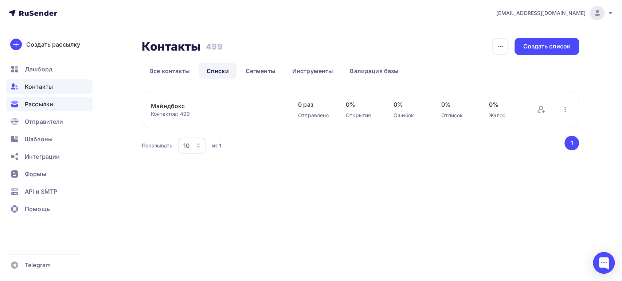
click at [32, 106] on span "Рассылки" at bounding box center [39, 104] width 28 height 9
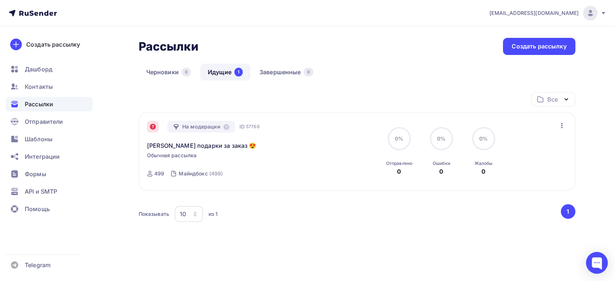
click at [154, 125] on icon at bounding box center [153, 126] width 2 height 2
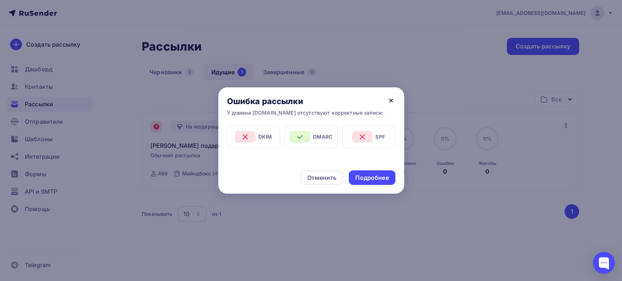
click at [389, 100] on icon at bounding box center [390, 100] width 9 height 9
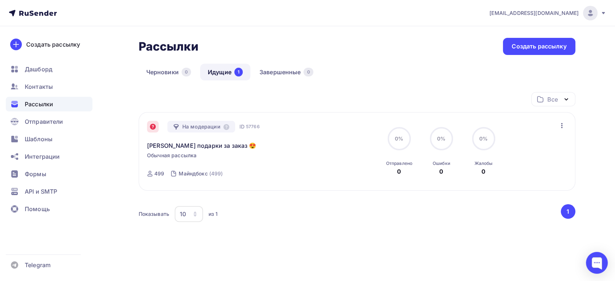
click at [562, 126] on icon "button" at bounding box center [562, 125] width 9 height 9
click at [181, 146] on link "[PERSON_NAME] подарки за заказ 😍" at bounding box center [201, 145] width 109 height 9
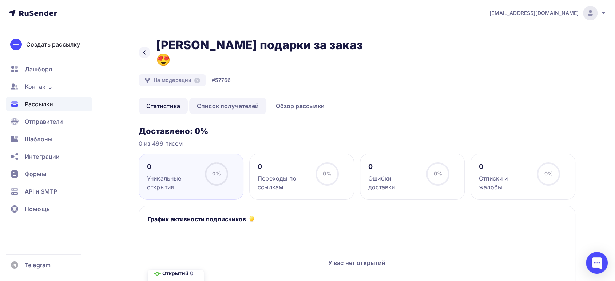
click at [233, 98] on link "Список получателей" at bounding box center [228, 106] width 78 height 17
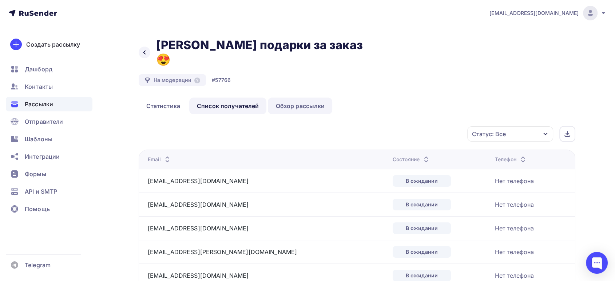
click at [282, 98] on link "Обзор рассылки" at bounding box center [300, 106] width 64 height 17
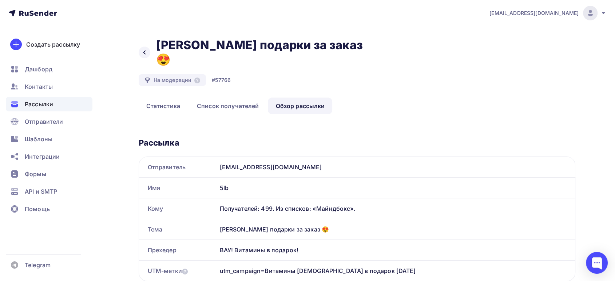
click at [154, 74] on div "На модерации" at bounding box center [173, 80] width 68 height 12
click at [142, 50] on icon at bounding box center [145, 53] width 6 height 6
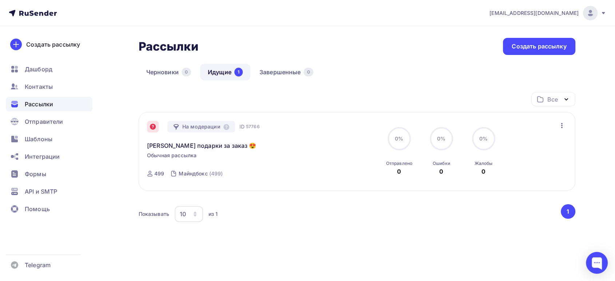
click at [151, 126] on icon at bounding box center [153, 127] width 6 height 6
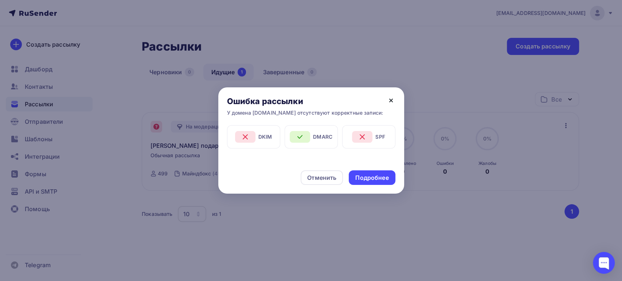
click at [390, 104] on icon at bounding box center [390, 100] width 9 height 9
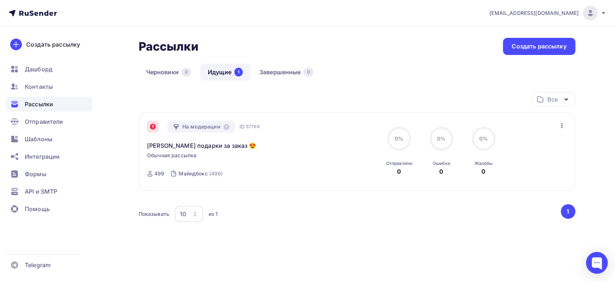
click at [224, 74] on link "Идущие 1" at bounding box center [225, 72] width 50 height 17
click at [224, 71] on link "Идущие 1" at bounding box center [225, 72] width 50 height 17
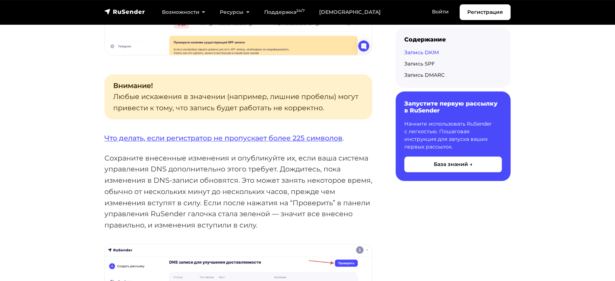
scroll to position [890, 0]
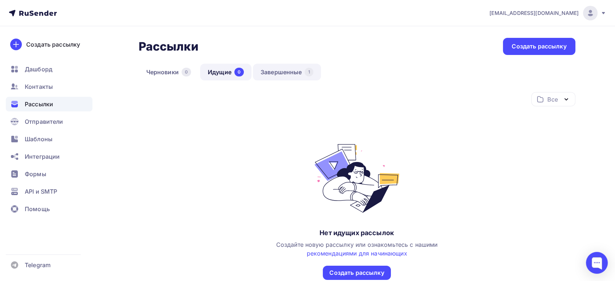
click at [275, 75] on link "Завершенные 1" at bounding box center [287, 72] width 68 height 17
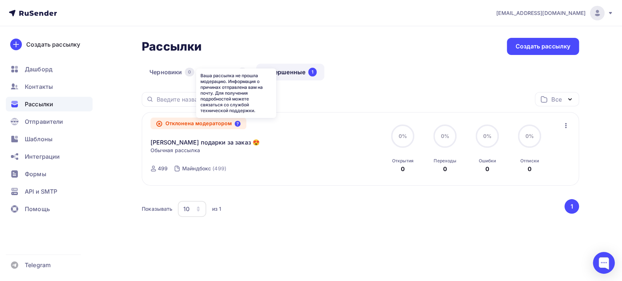
click at [238, 123] on icon at bounding box center [237, 124] width 6 height 6
